Goal: Transaction & Acquisition: Subscribe to service/newsletter

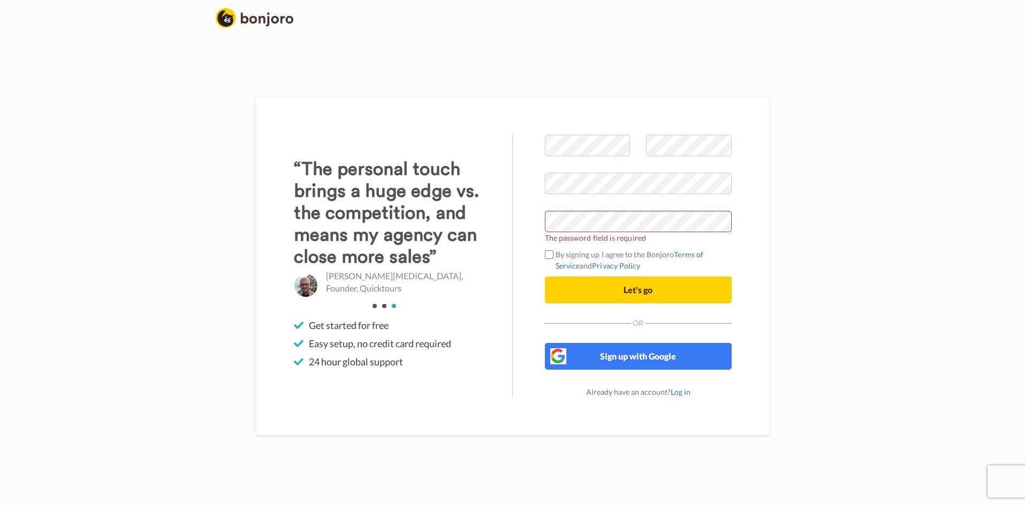
click at [630, 258] on label "By signing up I agree to the Bonjoro Terms of Service and Privacy Policy" at bounding box center [638, 260] width 187 height 22
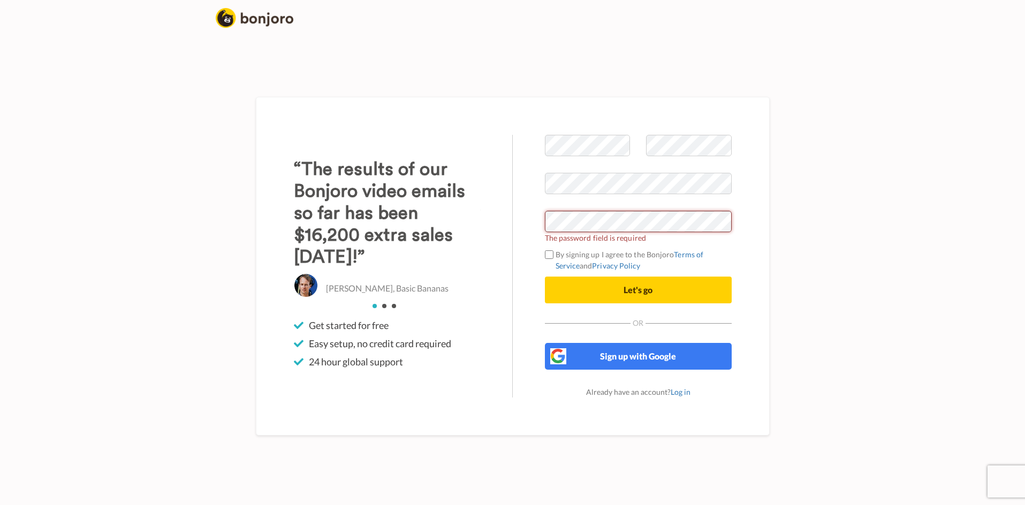
click at [539, 225] on div "Welcome to Bonjoro The password field is required By signing up I agree to the …" at bounding box center [638, 266] width 251 height 263
click at [791, 213] on div "Welcome to Bonjoro The password field is required By signing up I agree to the …" at bounding box center [513, 266] width 610 height 478
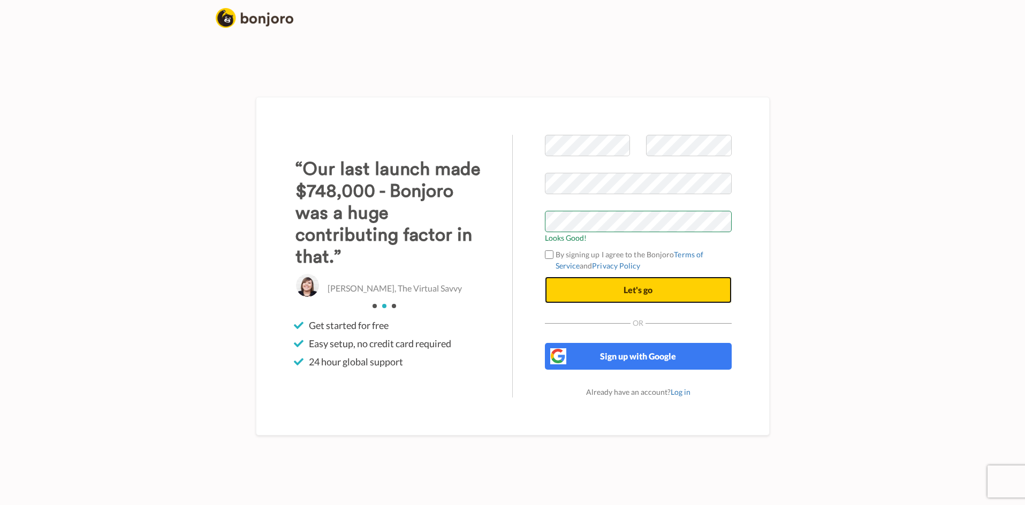
click at [685, 288] on button "Let's go" at bounding box center [638, 290] width 187 height 27
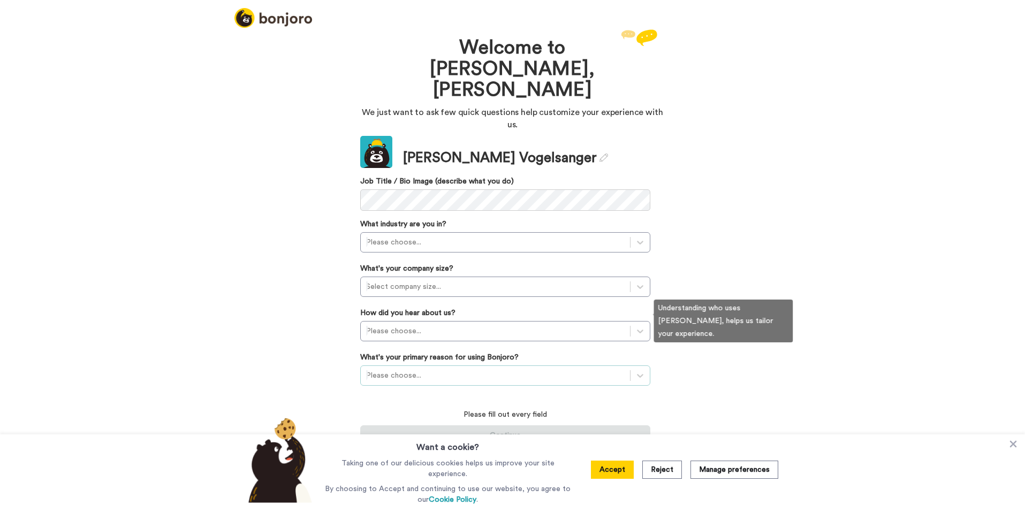
click at [568, 369] on div at bounding box center [495, 375] width 258 height 13
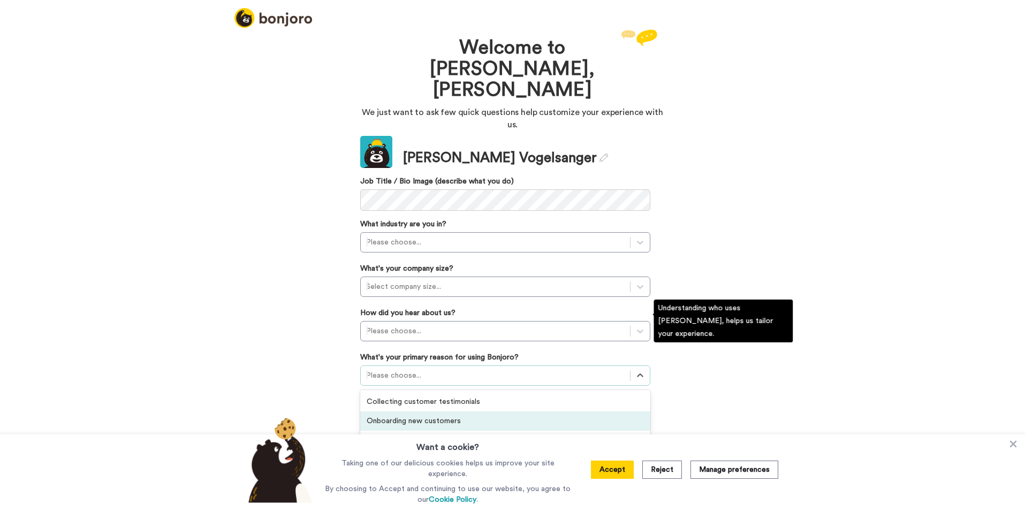
click at [511, 411] on div "Onboarding new customers" at bounding box center [505, 420] width 290 height 19
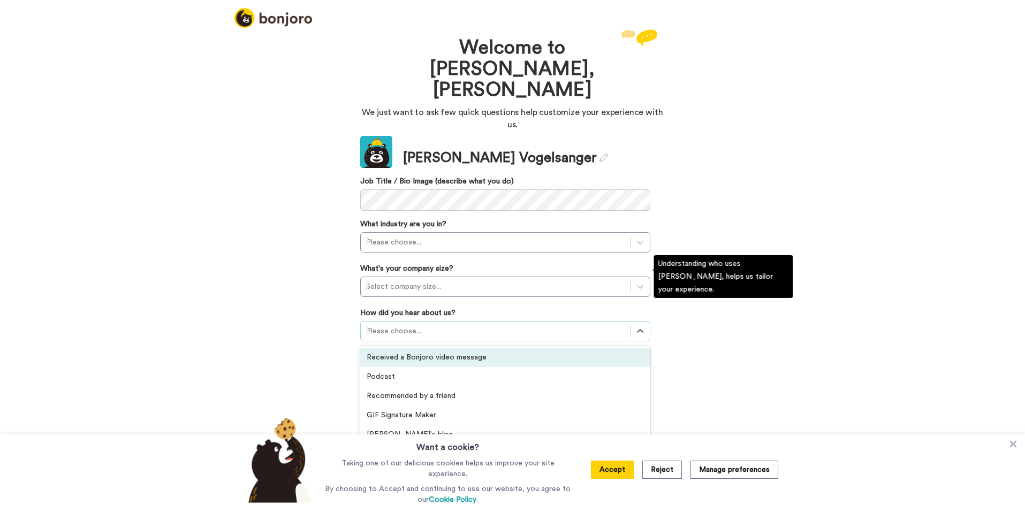
click at [539, 325] on div at bounding box center [495, 331] width 258 height 13
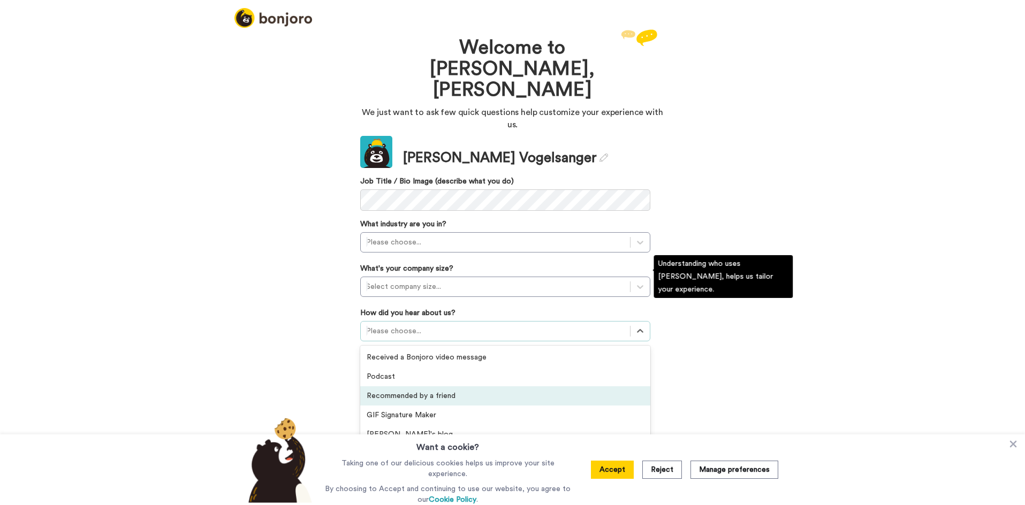
click at [484, 386] on div "Recommended by a friend" at bounding box center [505, 395] width 290 height 19
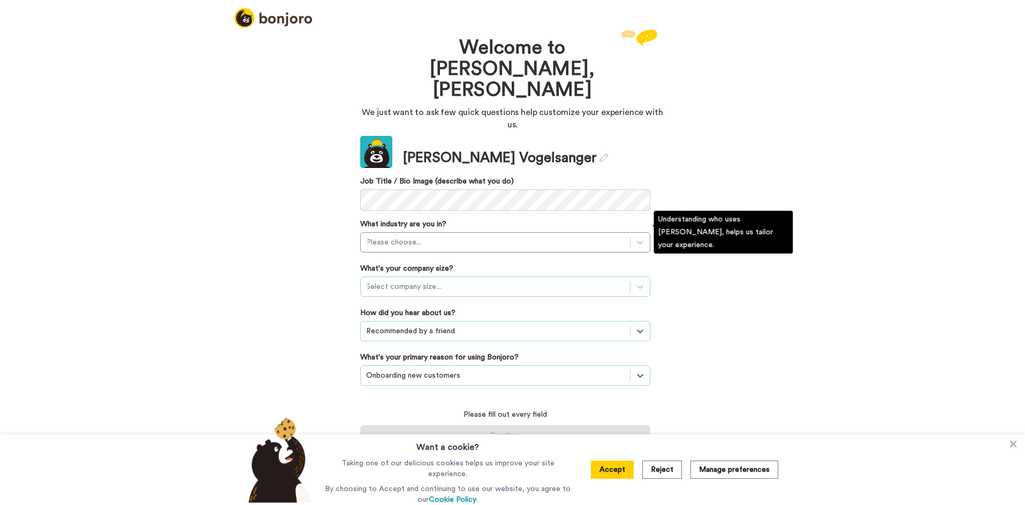
click at [520, 280] on div at bounding box center [495, 286] width 258 height 13
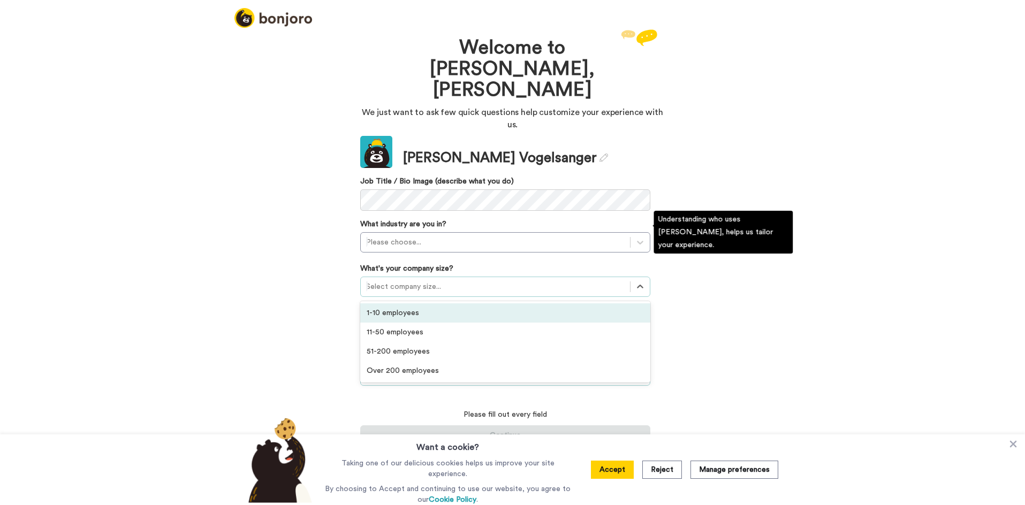
click at [507, 303] on div "1-10 employees" at bounding box center [505, 312] width 290 height 19
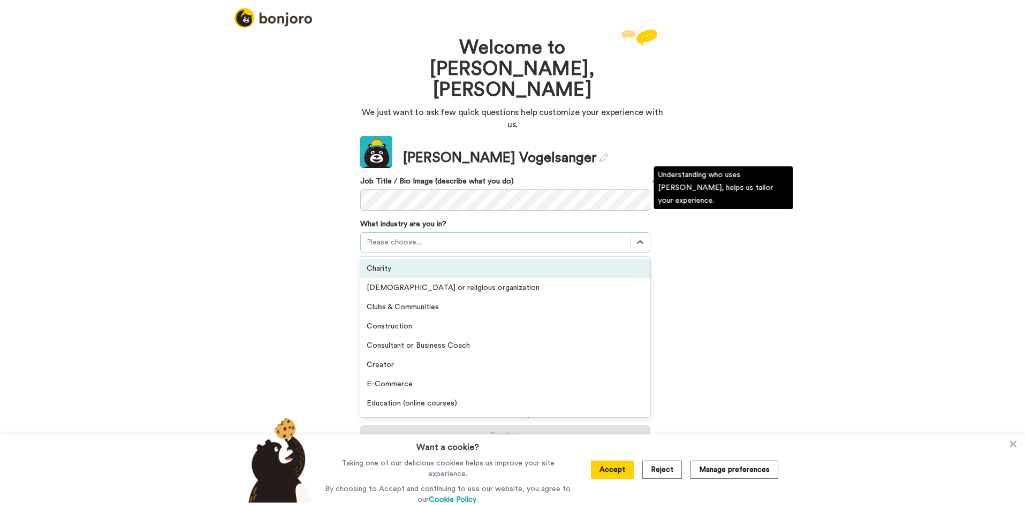
click at [522, 236] on div at bounding box center [495, 242] width 258 height 13
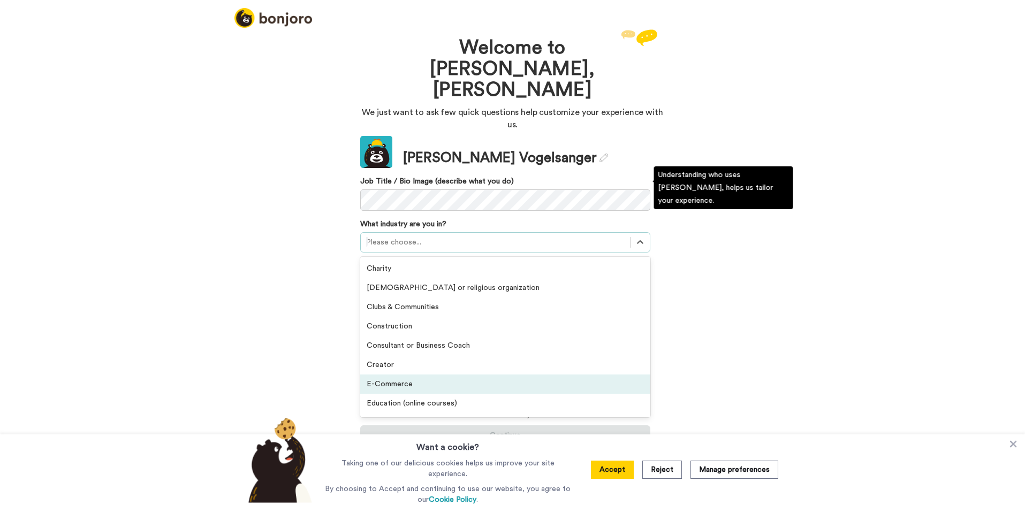
click at [423, 374] on div "E-Commerce" at bounding box center [505, 383] width 290 height 19
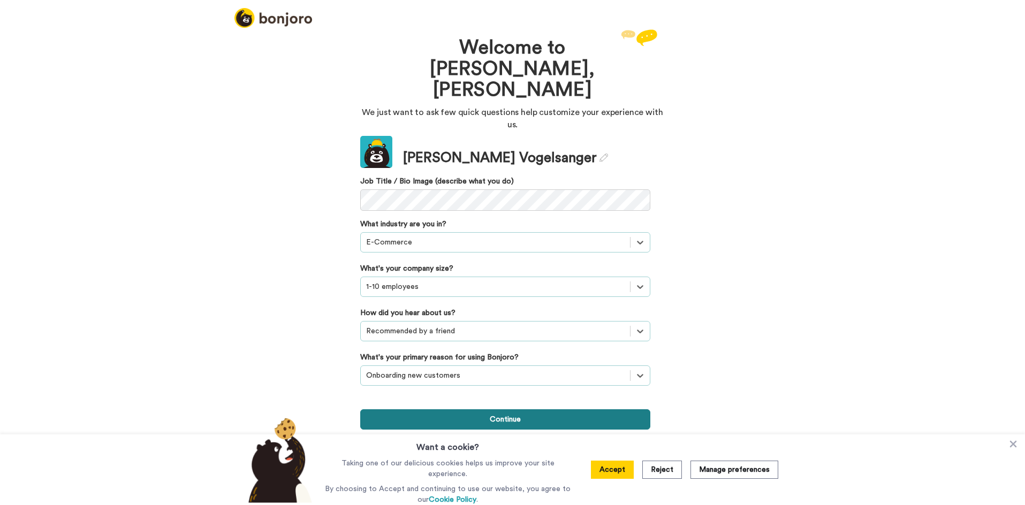
click at [534, 409] on button "Continue" at bounding box center [505, 419] width 290 height 20
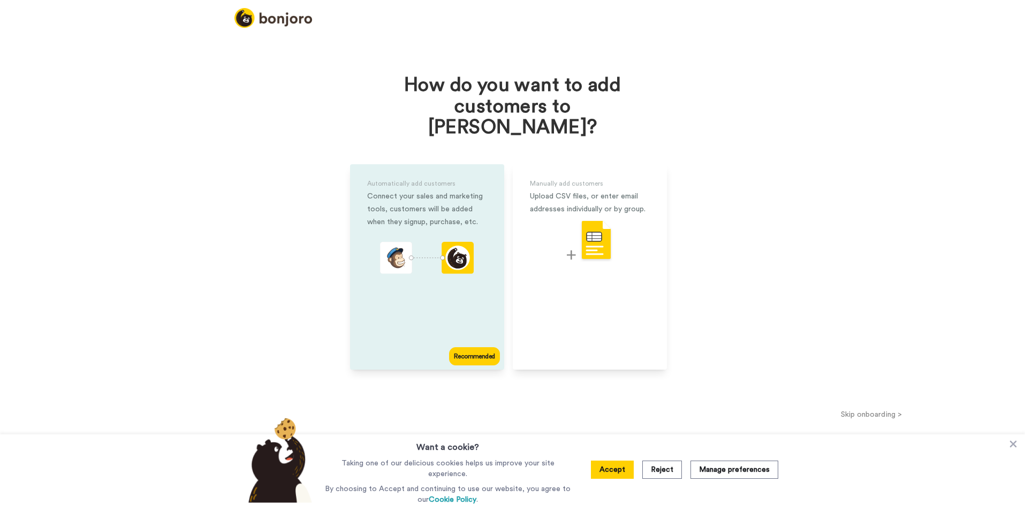
click at [487, 347] on div "Recommended" at bounding box center [474, 356] width 50 height 18
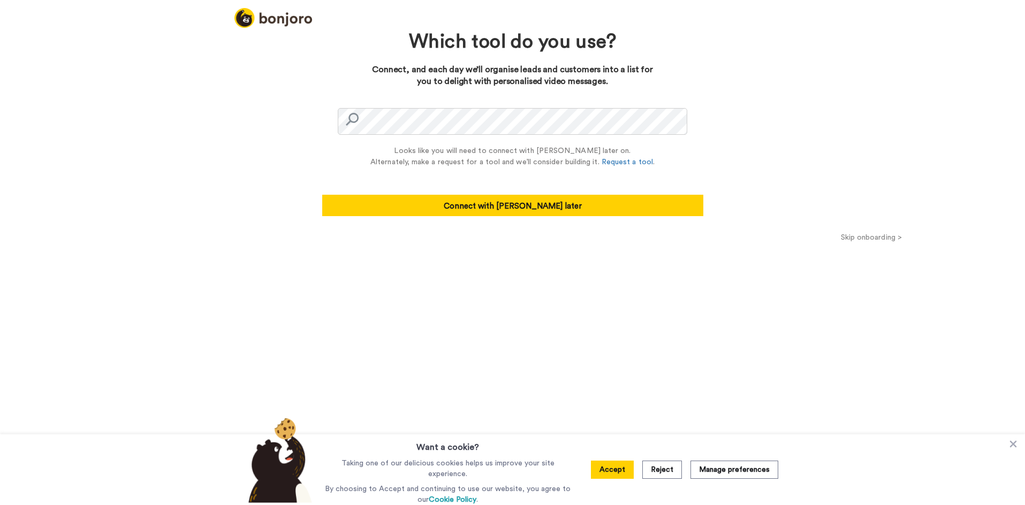
click at [747, 118] on div "Which tool do you use? Connect, and each day we’ll organise leads and customers…" at bounding box center [512, 266] width 1025 height 478
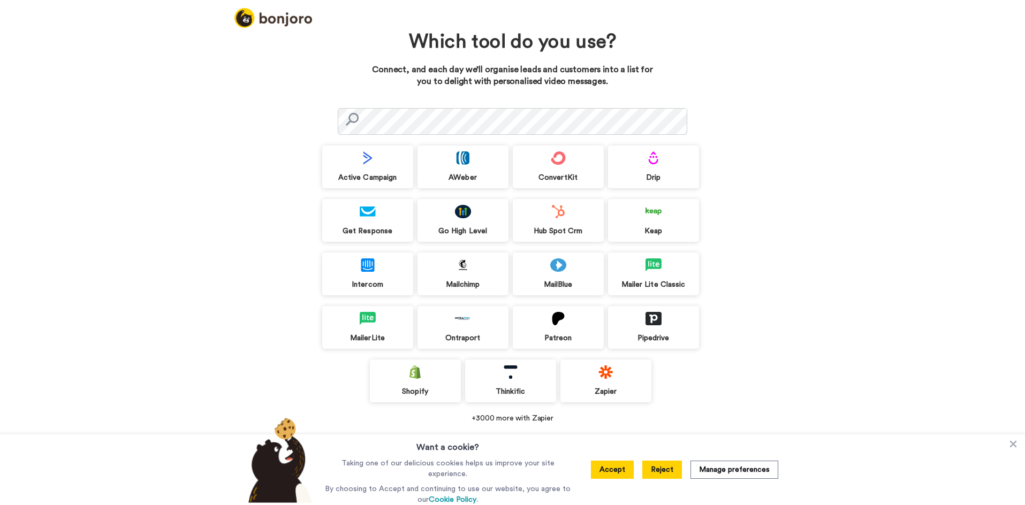
click at [661, 464] on button "Reject" at bounding box center [662, 470] width 40 height 18
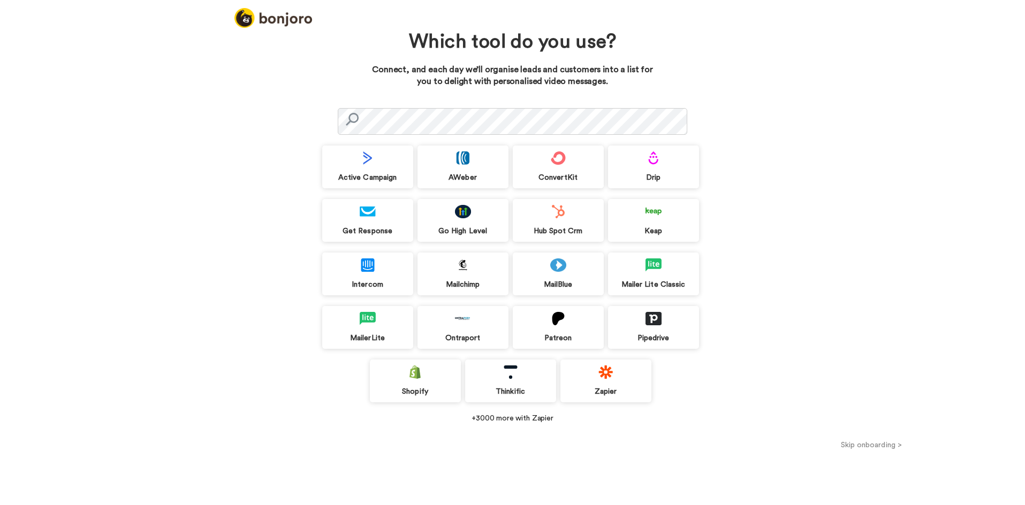
click at [853, 443] on button "Skip onboarding >" at bounding box center [871, 444] width 308 height 11
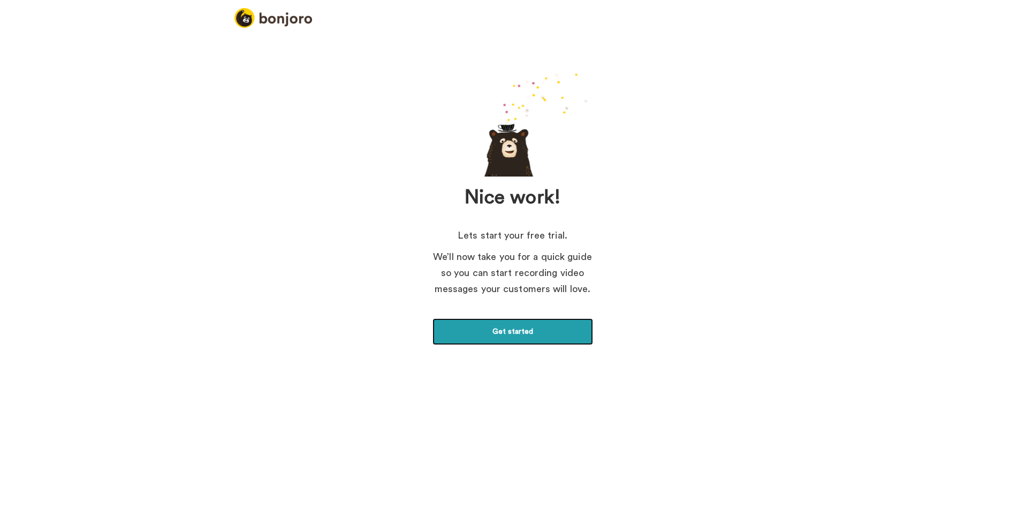
click at [527, 333] on link "Get started" at bounding box center [512, 331] width 160 height 27
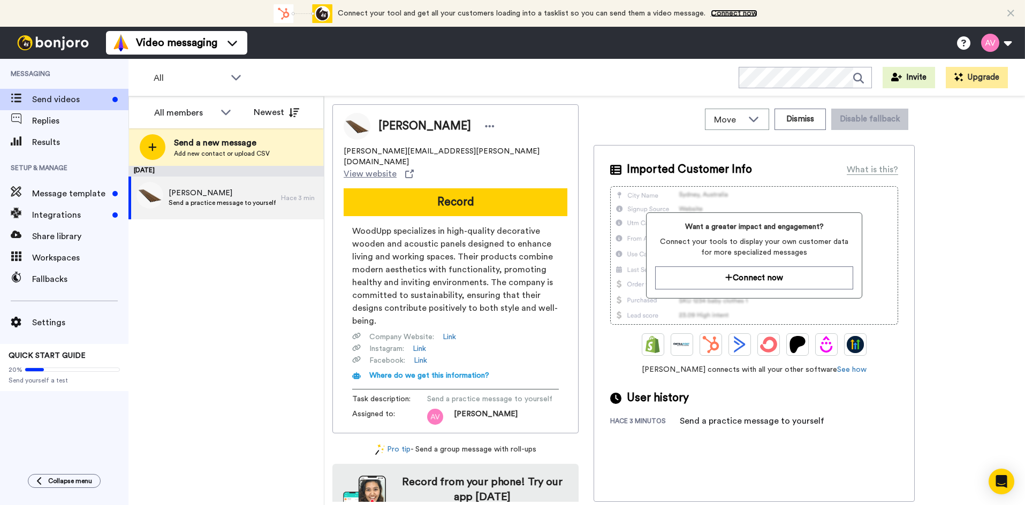
click at [747, 11] on link "Connect now" at bounding box center [733, 13] width 47 height 7
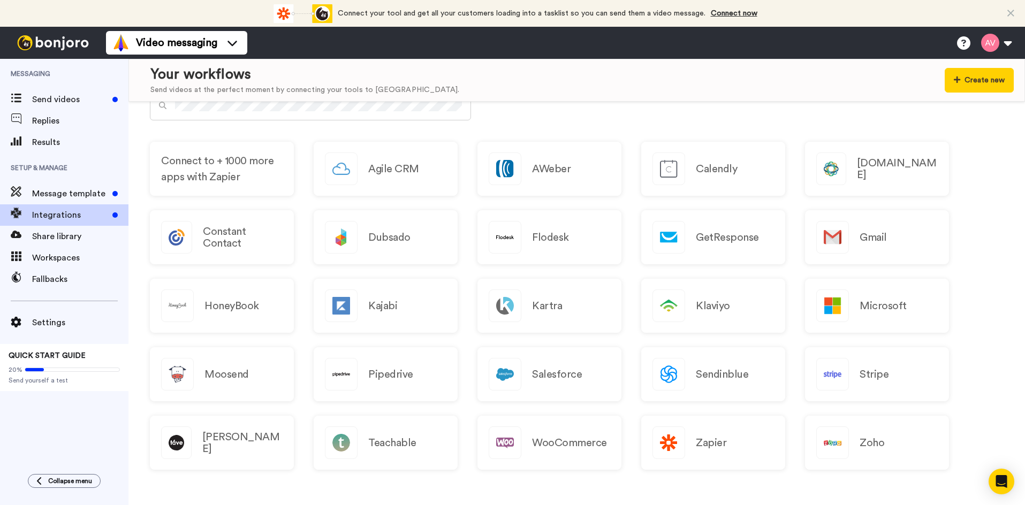
scroll to position [490, 0]
click at [553, 450] on div "WooCommerce" at bounding box center [549, 442] width 144 height 54
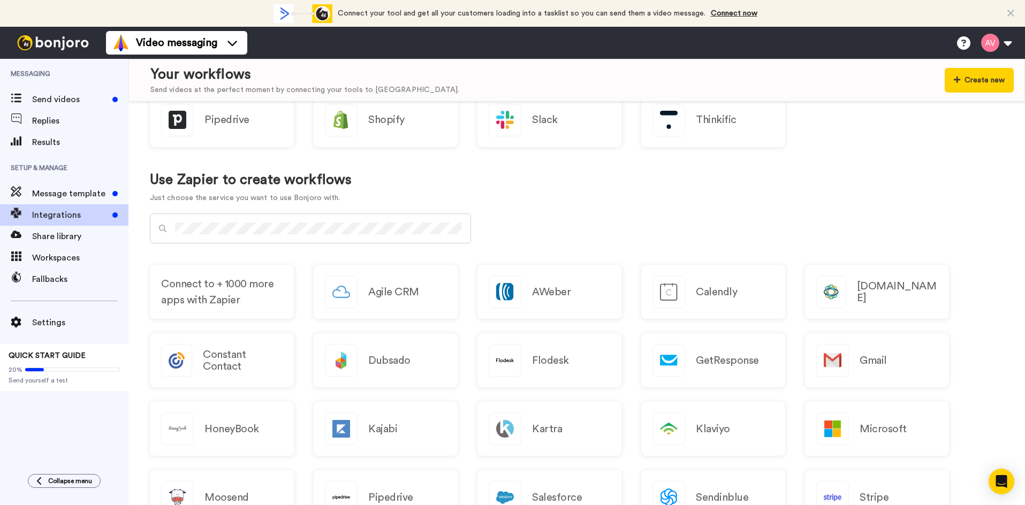
scroll to position [330, 0]
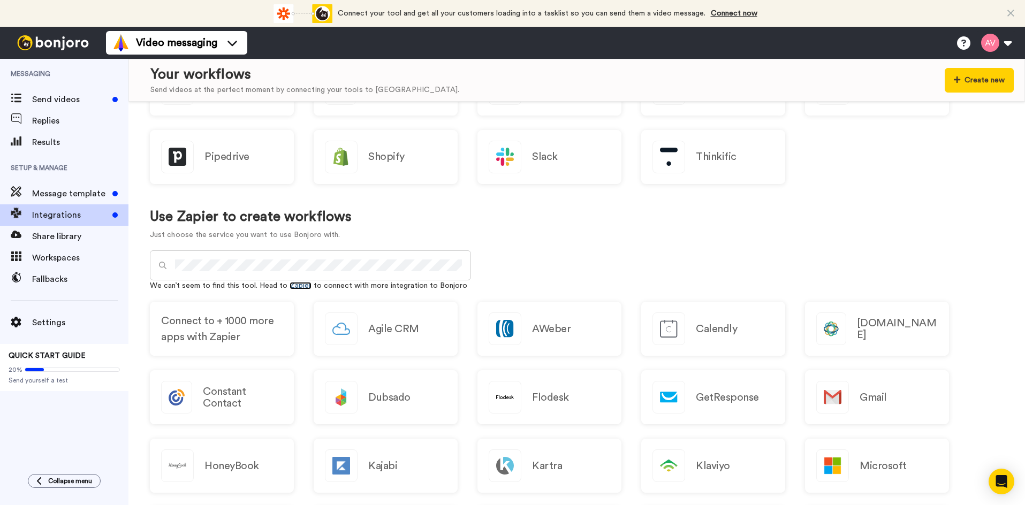
click at [295, 284] on link "Zapier" at bounding box center [300, 285] width 22 height 7
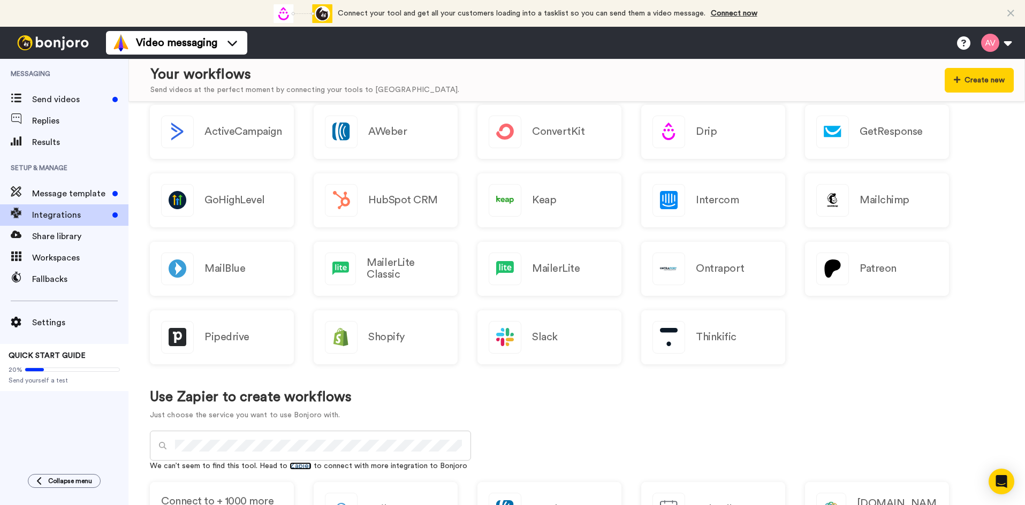
scroll to position [160, 0]
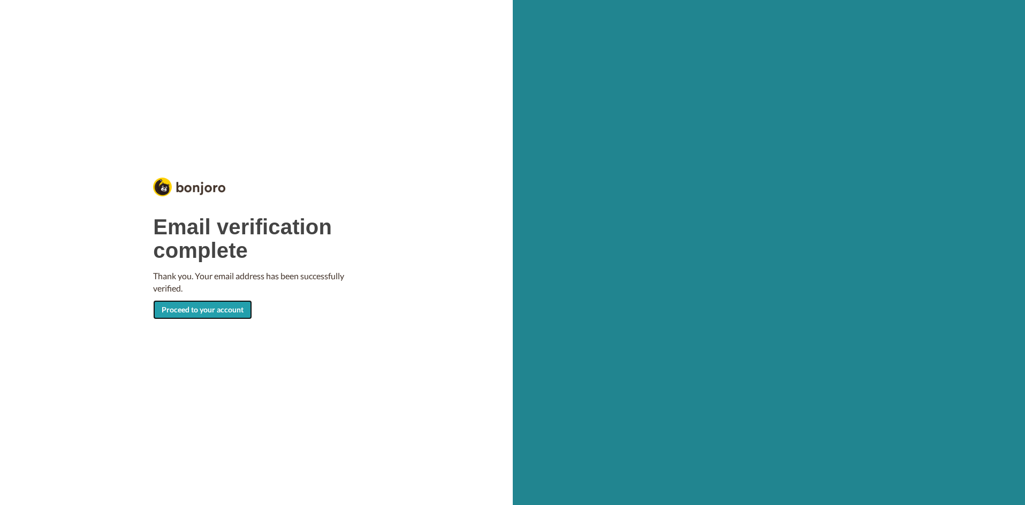
drag, startPoint x: 206, startPoint y: 313, endPoint x: 204, endPoint y: 307, distance: 6.6
click at [205, 312] on link "Proceed to your account" at bounding box center [202, 309] width 99 height 19
